Goal: Task Accomplishment & Management: Complete application form

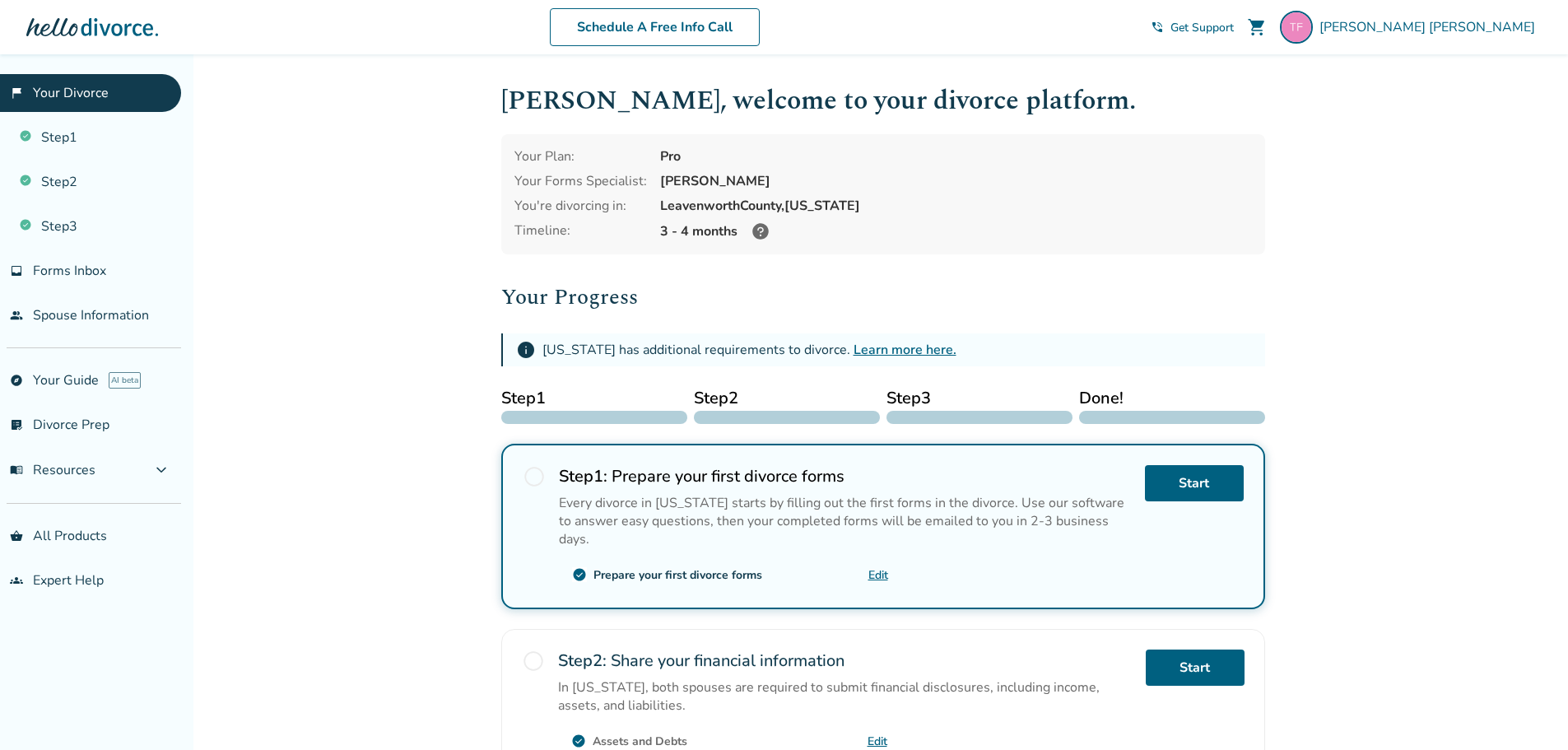
click at [107, 102] on link "flag_2 Your Divorce" at bounding box center [91, 93] width 181 height 37
click at [89, 139] on link "Step 1" at bounding box center [91, 137] width 181 height 37
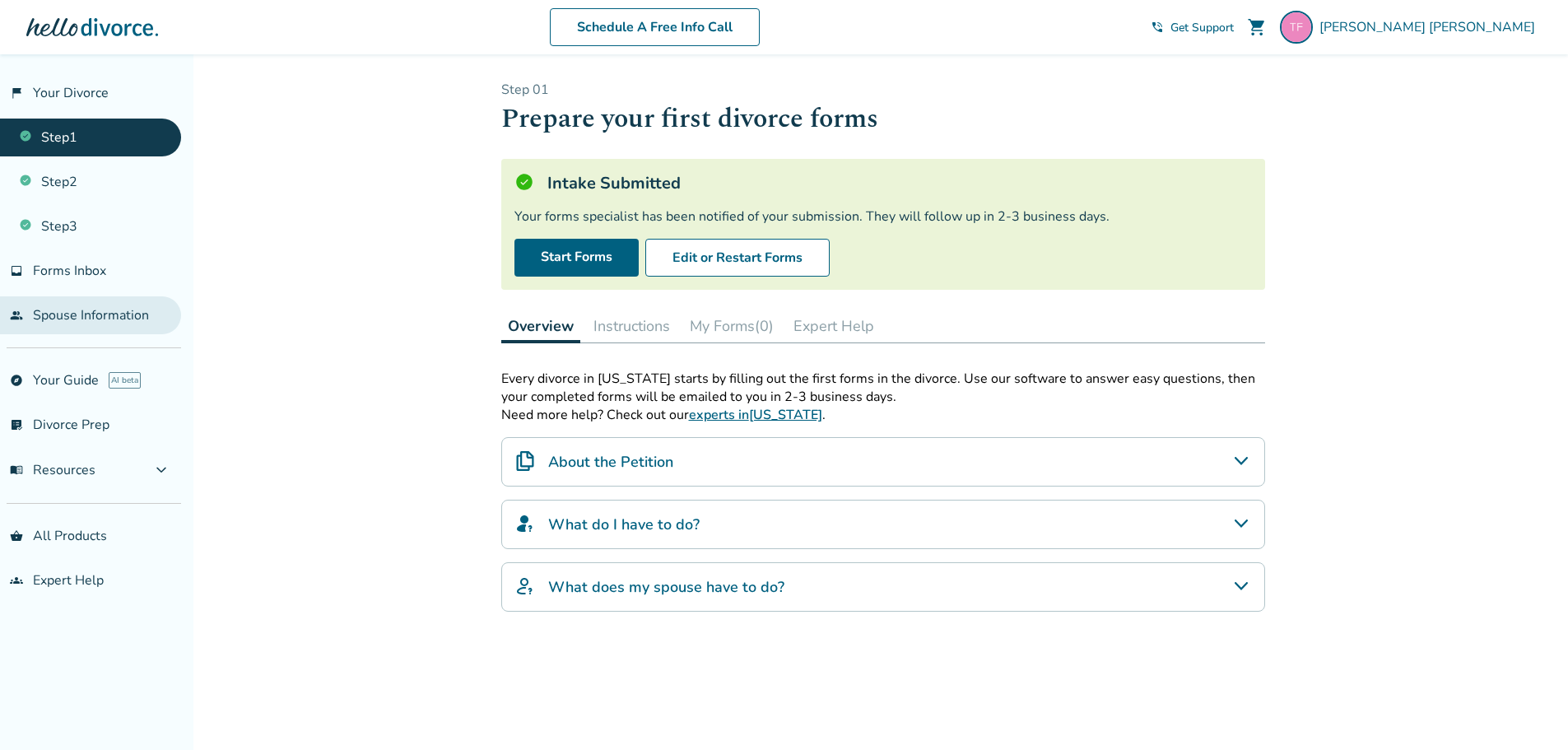
click at [95, 320] on link "people Spouse Information" at bounding box center [91, 315] width 181 height 37
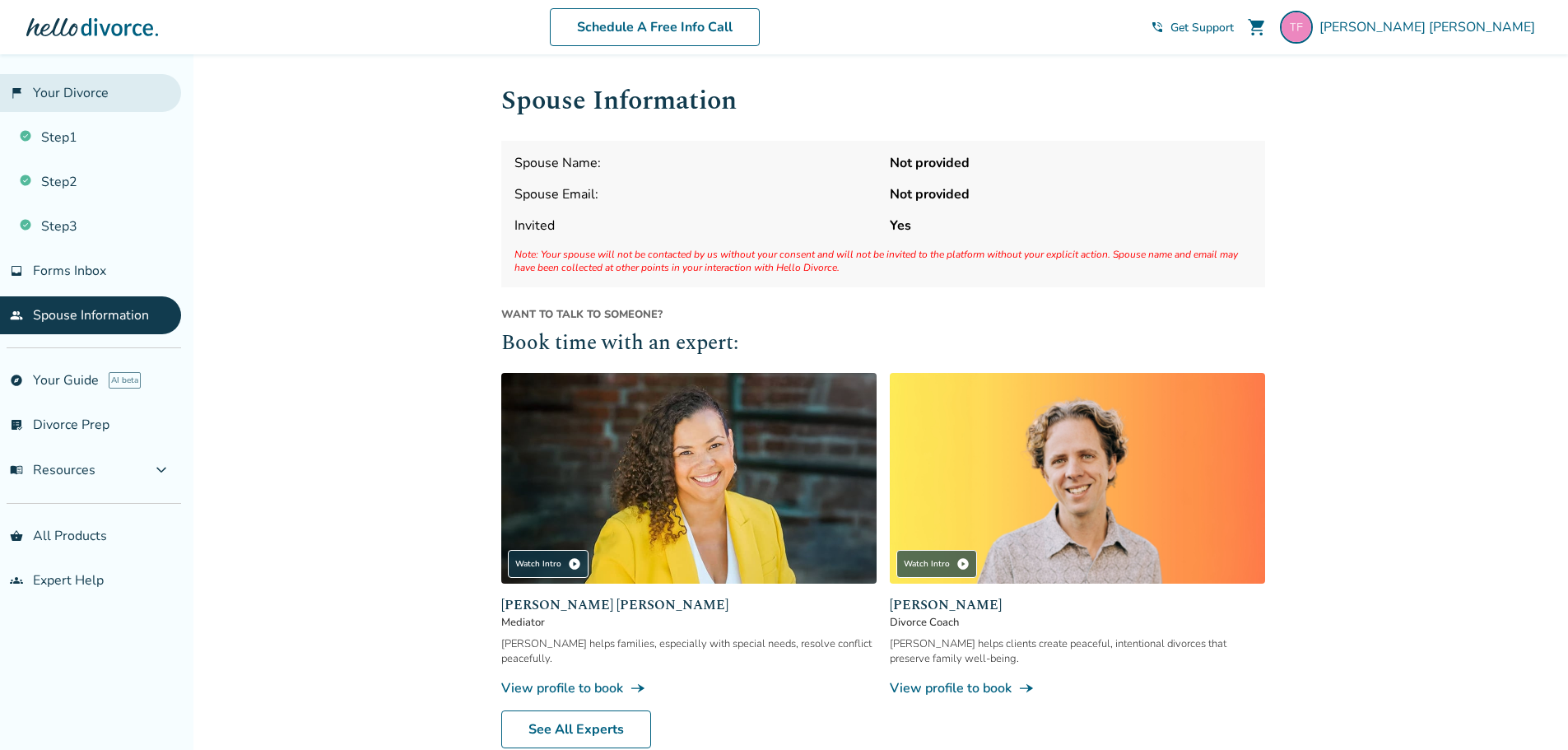
click at [71, 93] on link "flag_2 Your Divorce" at bounding box center [91, 93] width 181 height 37
